Goal: Task Accomplishment & Management: Manage account settings

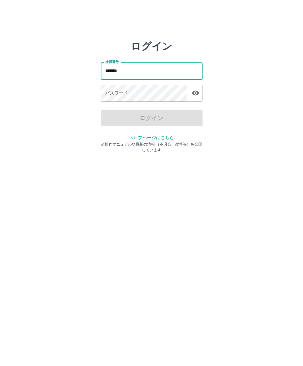
type input "*******"
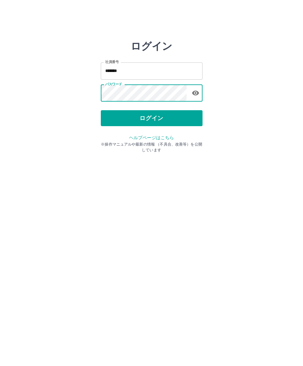
click at [157, 119] on button "ログイン" at bounding box center [152, 118] width 102 height 16
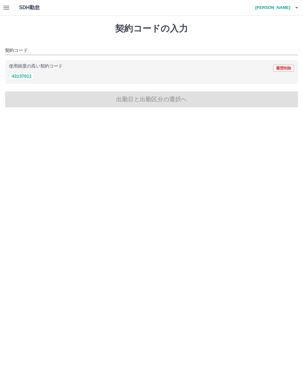
click at [11, 3] on button "button" at bounding box center [6, 7] width 13 height 15
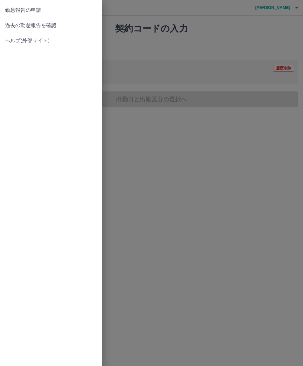
click at [56, 26] on span "過去の勤怠報告を確認" at bounding box center [51, 26] width 92 height 8
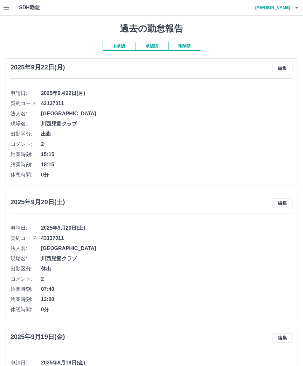
click at [153, 43] on button "承認済" at bounding box center [151, 46] width 33 height 9
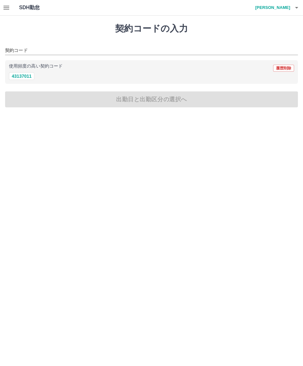
click at [299, 8] on icon "button" at bounding box center [297, 8] width 8 height 8
click at [267, 47] on li "ログアウト" at bounding box center [270, 46] width 56 height 11
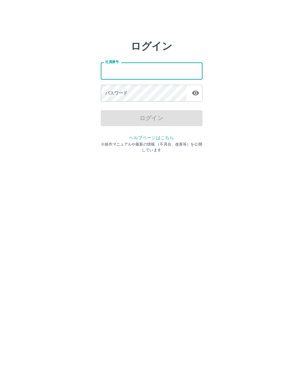
click at [132, 68] on input "社員番号" at bounding box center [152, 70] width 102 height 17
type input "*******"
click at [110, 94] on div "パスワード パスワード" at bounding box center [152, 94] width 102 height 18
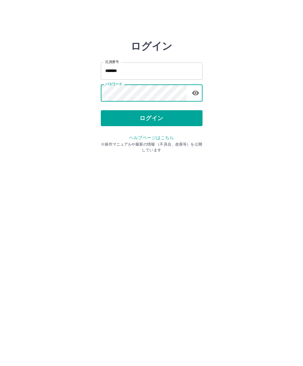
click at [154, 119] on button "ログイン" at bounding box center [152, 118] width 102 height 16
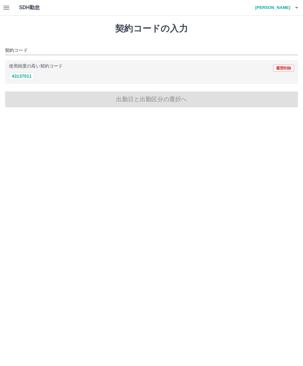
click at [35, 8] on h1 "SDH勤怠" at bounding box center [39, 7] width 41 height 15
click at [8, 8] on icon "button" at bounding box center [7, 8] width 6 height 4
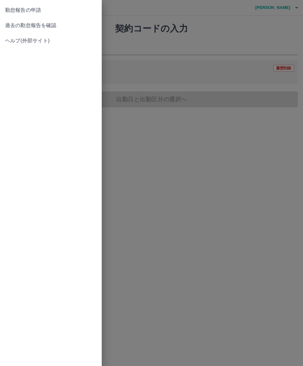
click at [53, 25] on span "過去の勤怠報告を確認" at bounding box center [51, 26] width 92 height 8
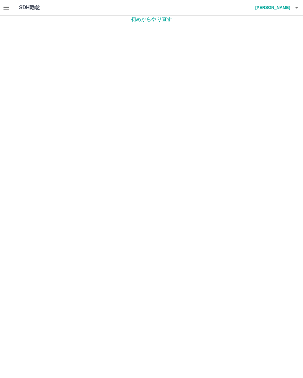
click at [301, 5] on button "button" at bounding box center [297, 7] width 13 height 15
click at [270, 46] on li "ログアウト" at bounding box center [270, 46] width 56 height 11
